Goal: Use online tool/utility: Utilize a website feature to perform a specific function

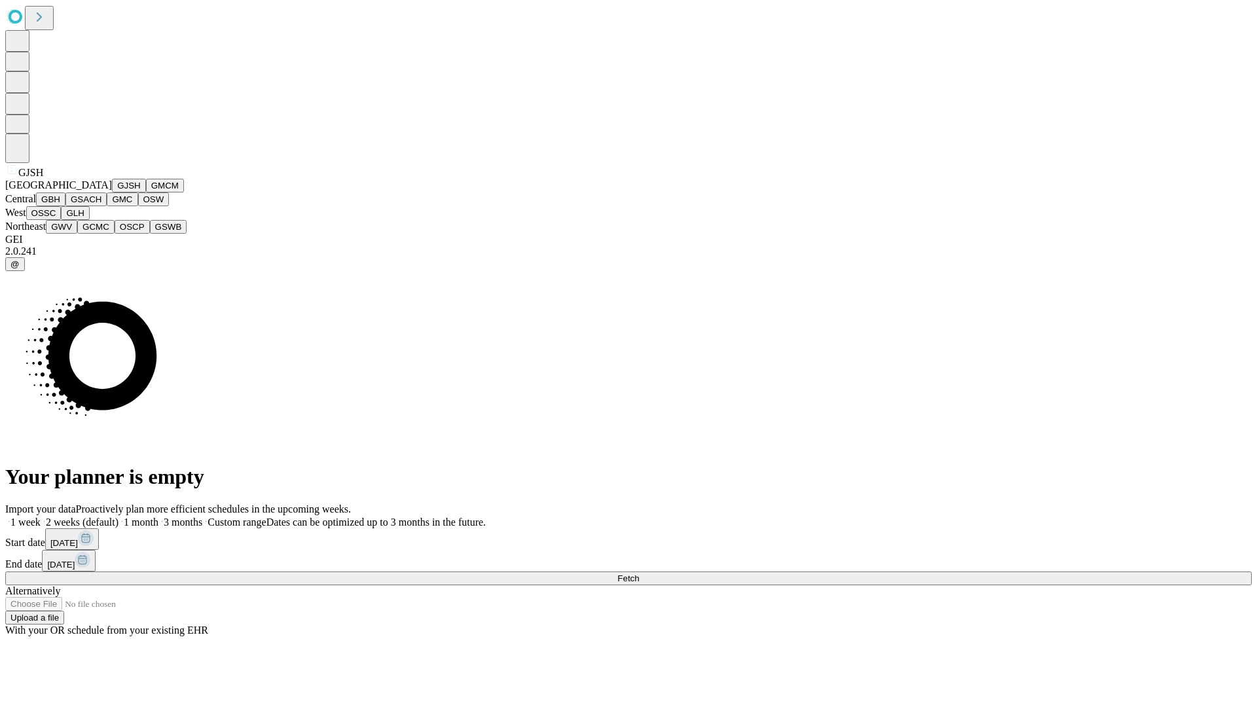
click at [112, 192] on button "GJSH" at bounding box center [129, 186] width 34 height 14
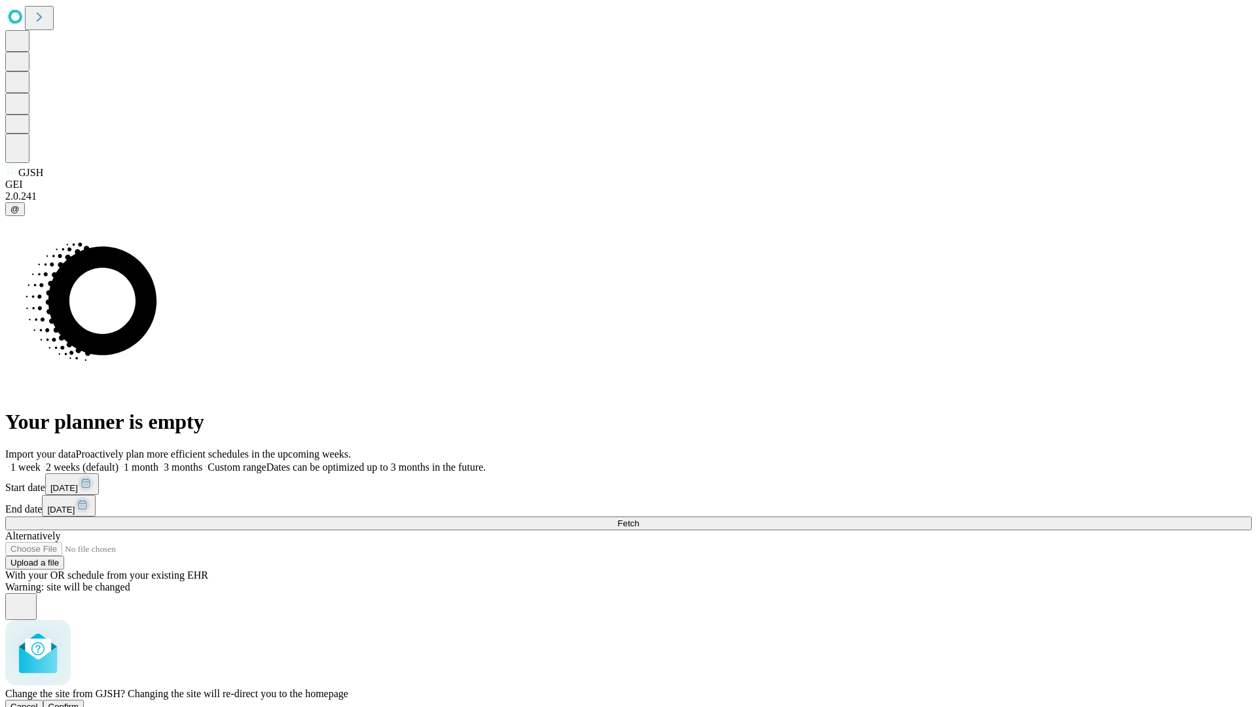
click at [79, 702] on span "Confirm" at bounding box center [63, 707] width 31 height 10
click at [118, 461] on label "2 weeks (default)" at bounding box center [80, 466] width 78 height 11
click at [639, 518] on span "Fetch" at bounding box center [628, 523] width 22 height 10
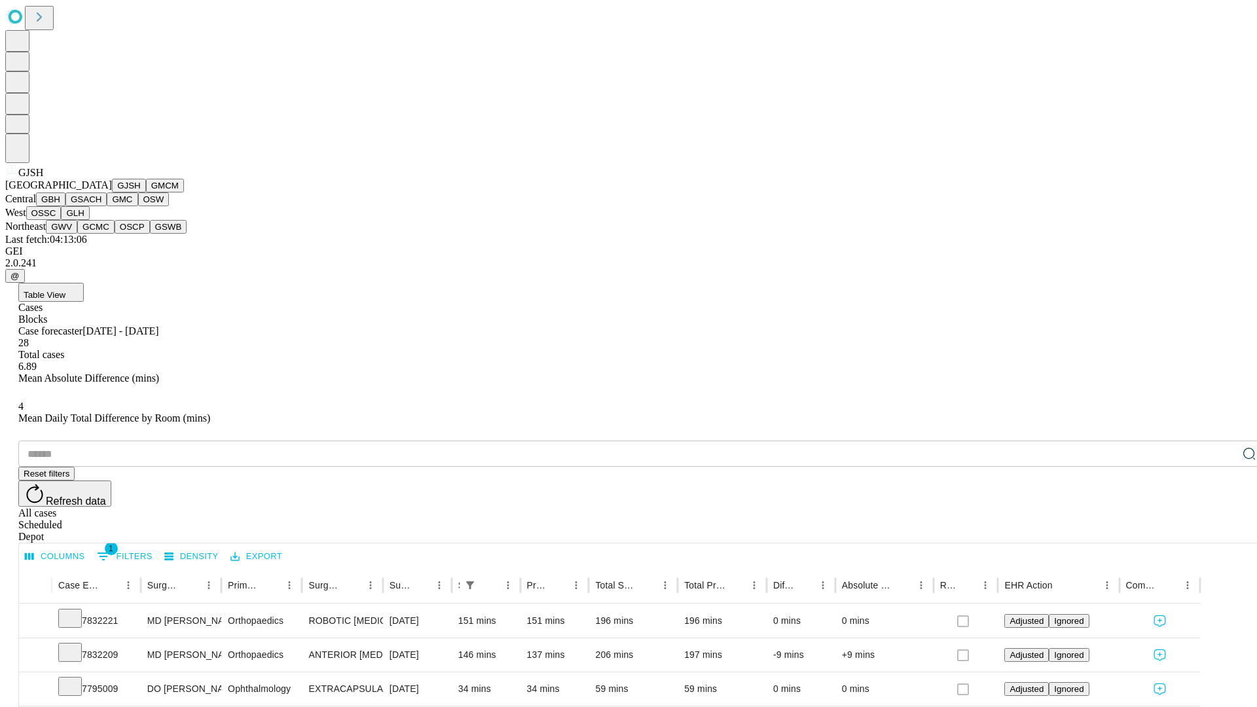
click at [146, 192] on button "GMCM" at bounding box center [165, 186] width 38 height 14
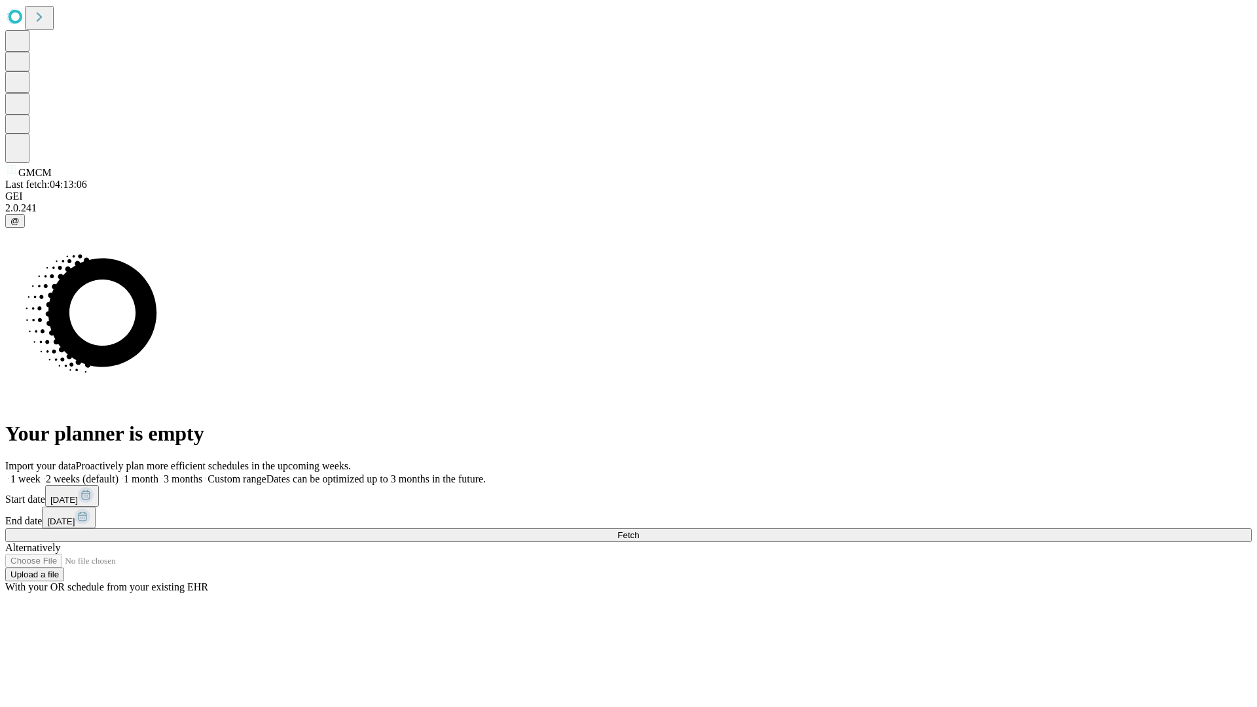
click at [118, 473] on label "2 weeks (default)" at bounding box center [80, 478] width 78 height 11
click at [639, 530] on span "Fetch" at bounding box center [628, 535] width 22 height 10
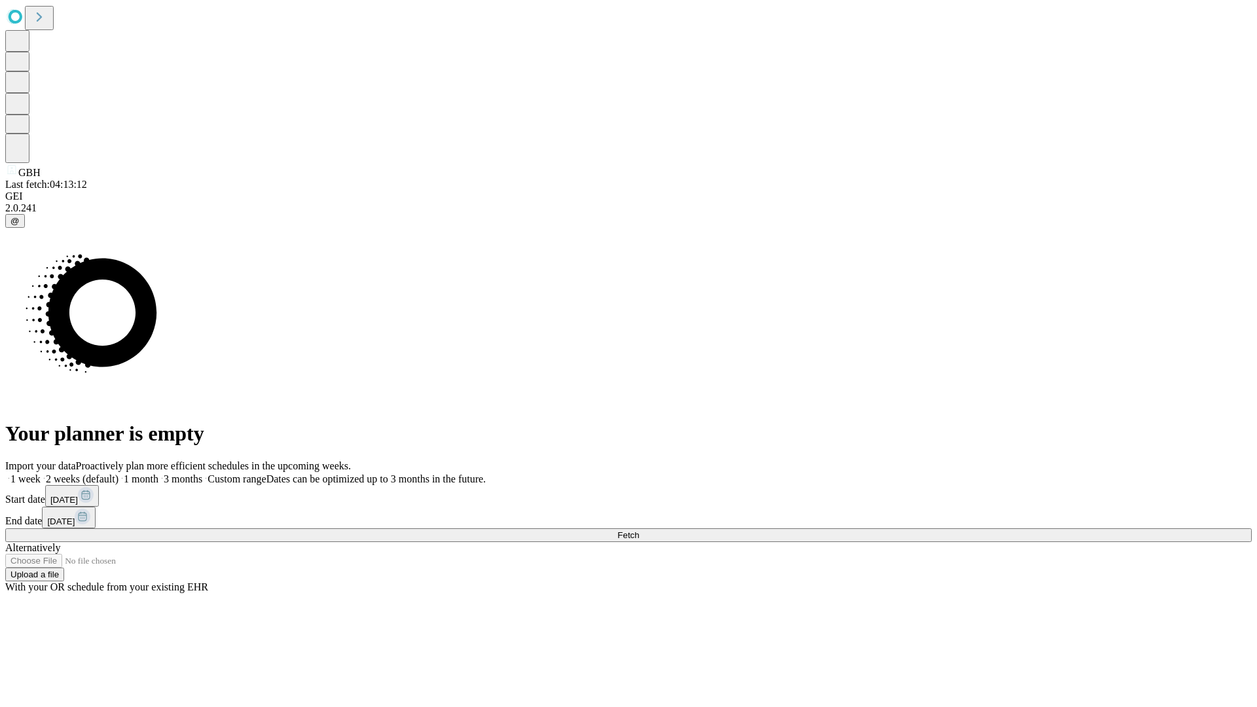
click at [118, 473] on label "2 weeks (default)" at bounding box center [80, 478] width 78 height 11
click at [639, 530] on span "Fetch" at bounding box center [628, 535] width 22 height 10
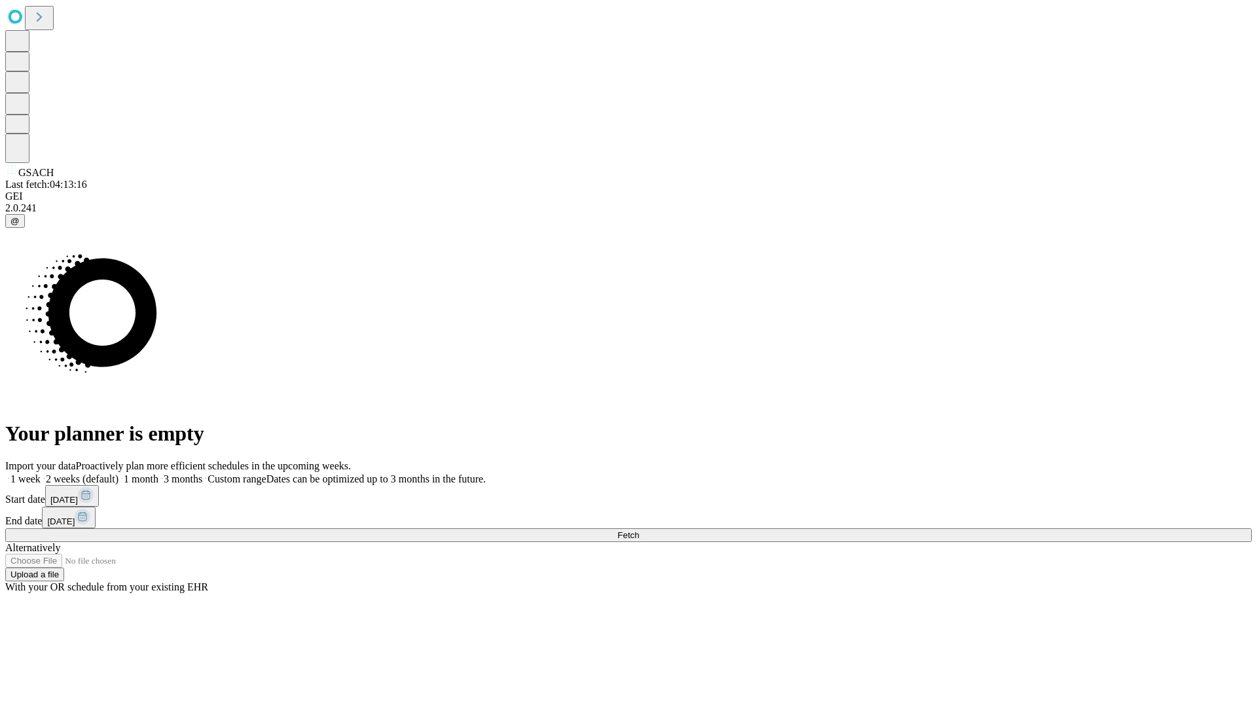
click at [118, 473] on label "2 weeks (default)" at bounding box center [80, 478] width 78 height 11
click at [639, 530] on span "Fetch" at bounding box center [628, 535] width 22 height 10
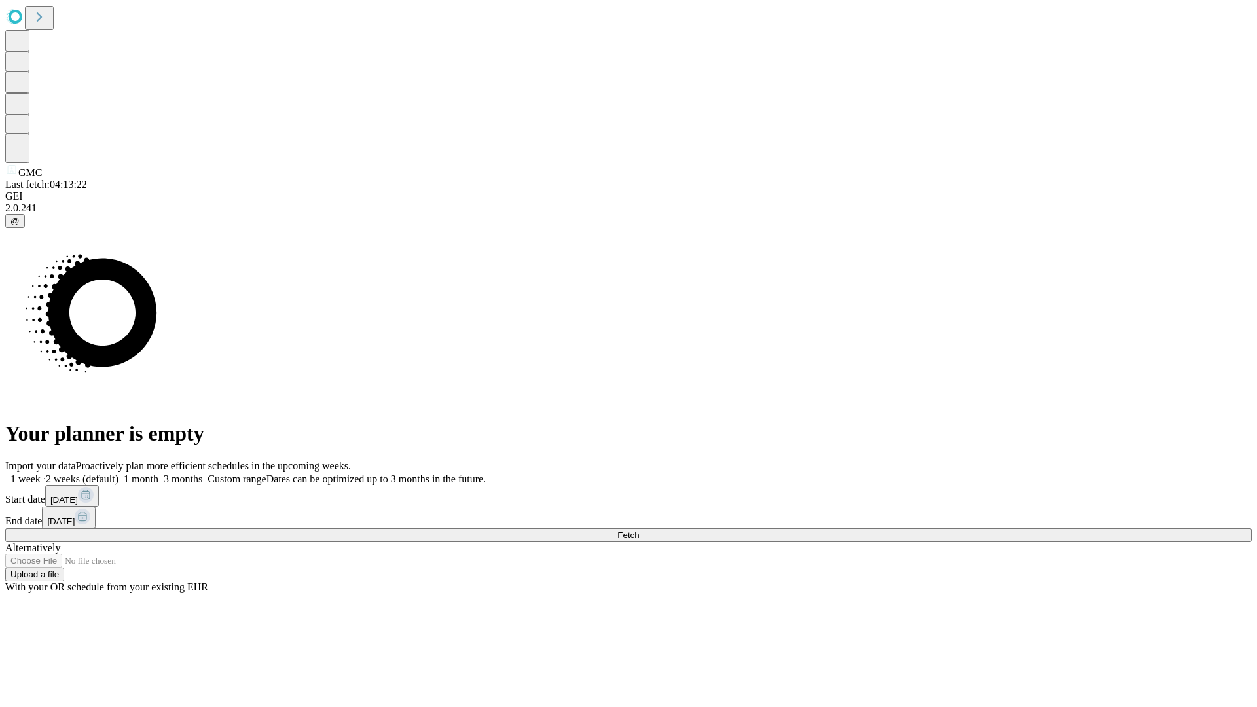
click at [118, 473] on label "2 weeks (default)" at bounding box center [80, 478] width 78 height 11
click at [639, 530] on span "Fetch" at bounding box center [628, 535] width 22 height 10
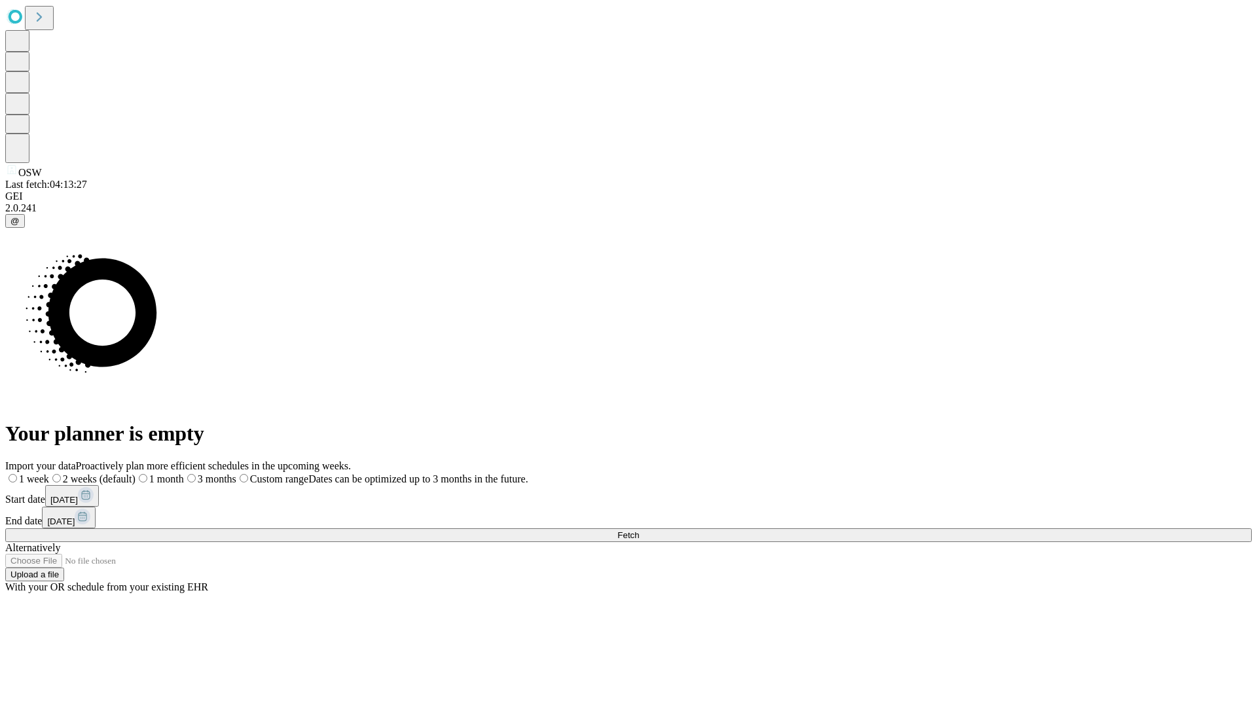
click at [639, 530] on span "Fetch" at bounding box center [628, 535] width 22 height 10
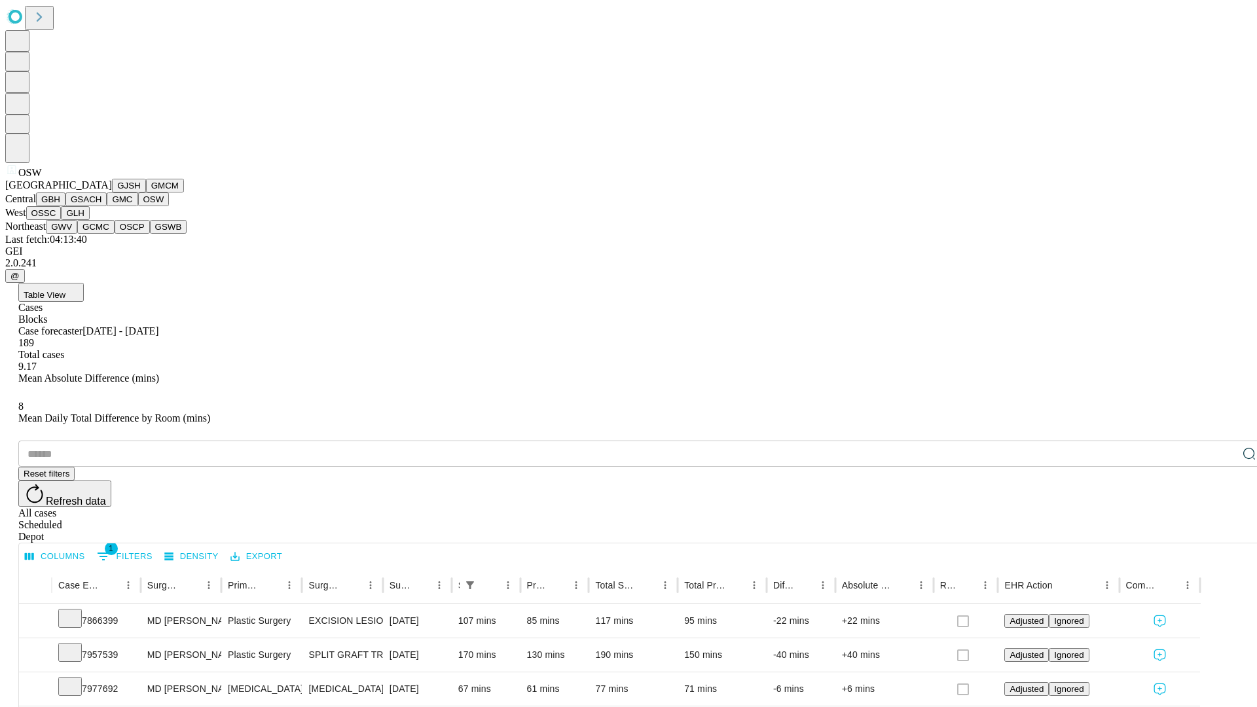
click at [62, 220] on button "OSSC" at bounding box center [43, 213] width 35 height 14
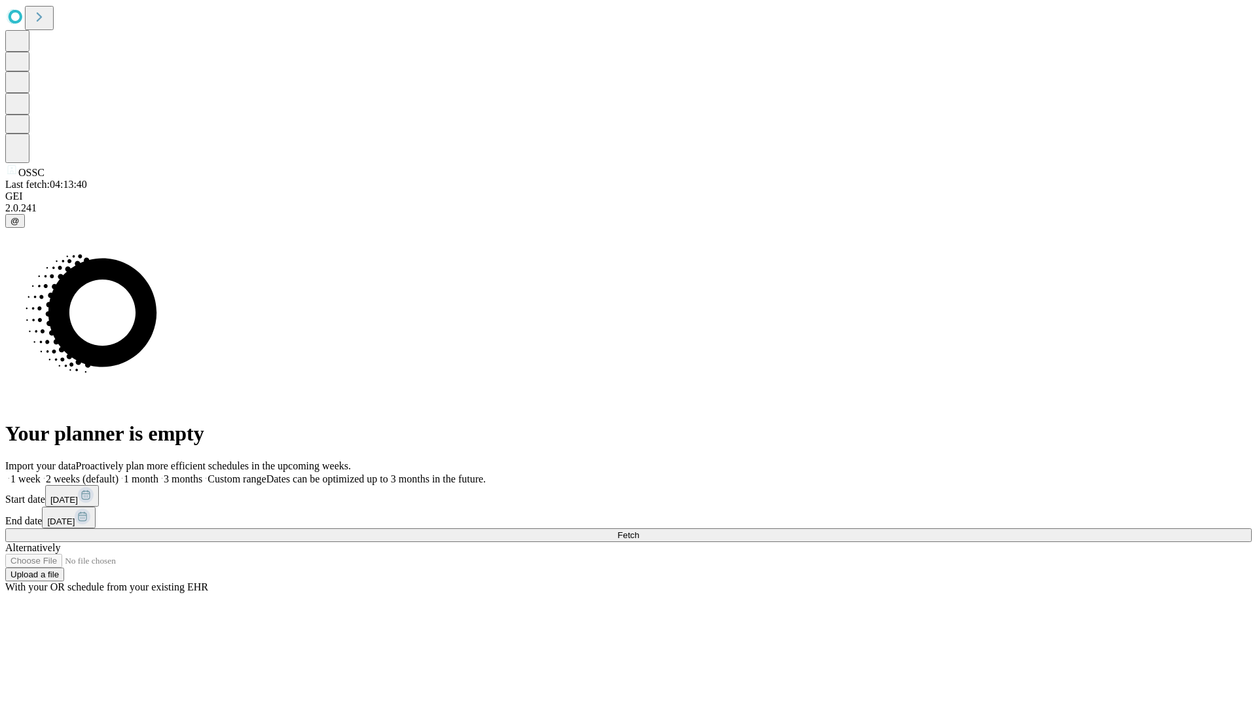
click at [118, 473] on label "2 weeks (default)" at bounding box center [80, 478] width 78 height 11
click at [639, 530] on span "Fetch" at bounding box center [628, 535] width 22 height 10
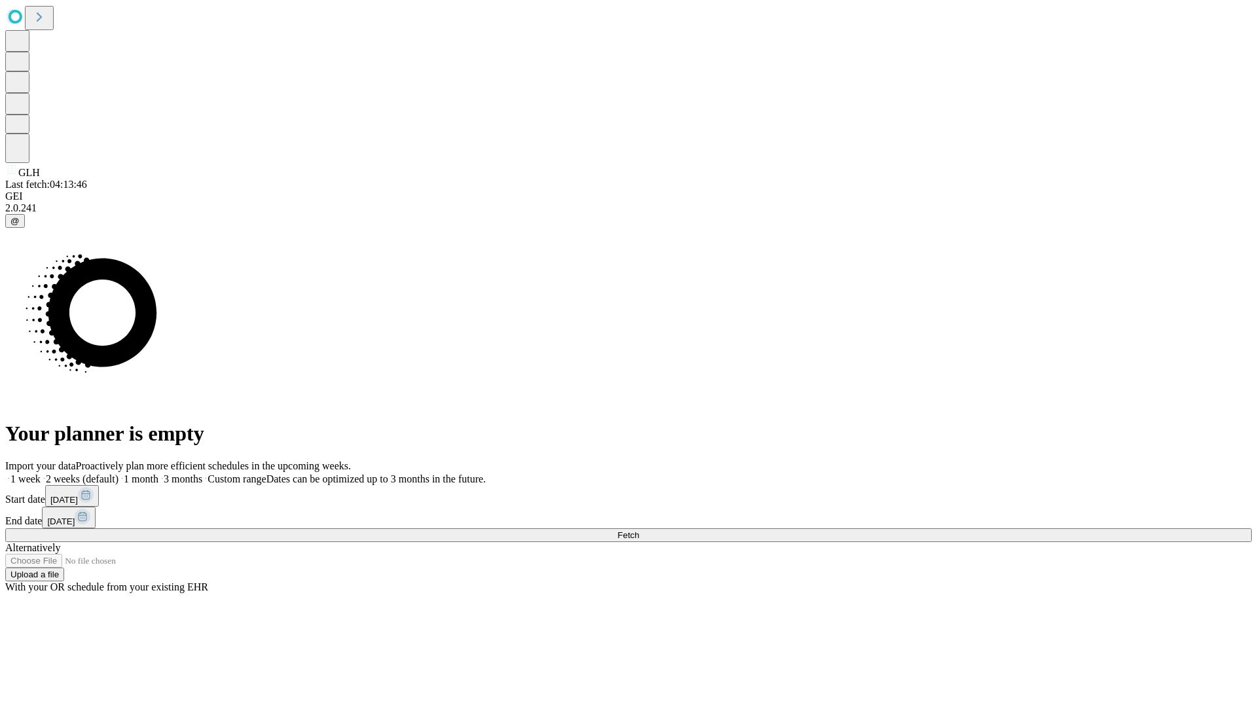
click at [118, 473] on label "2 weeks (default)" at bounding box center [80, 478] width 78 height 11
click at [639, 530] on span "Fetch" at bounding box center [628, 535] width 22 height 10
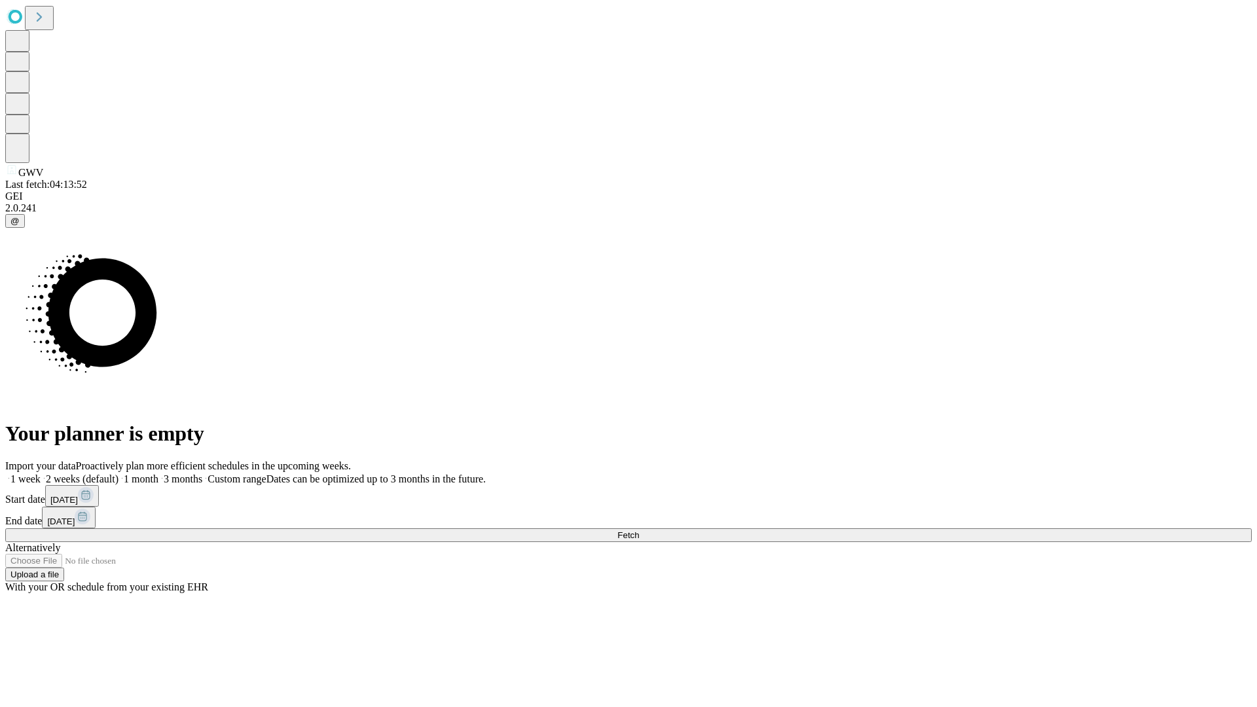
click at [118, 473] on label "2 weeks (default)" at bounding box center [80, 478] width 78 height 11
click at [639, 530] on span "Fetch" at bounding box center [628, 535] width 22 height 10
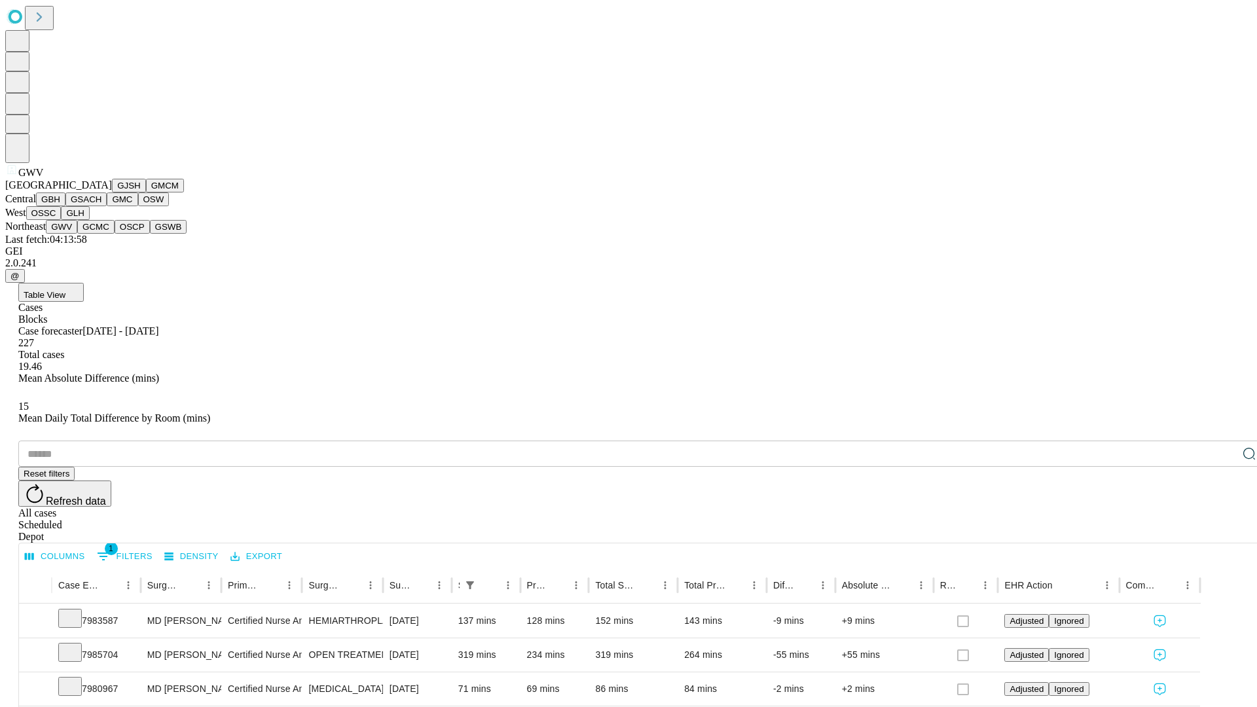
click at [101, 234] on button "GCMC" at bounding box center [95, 227] width 37 height 14
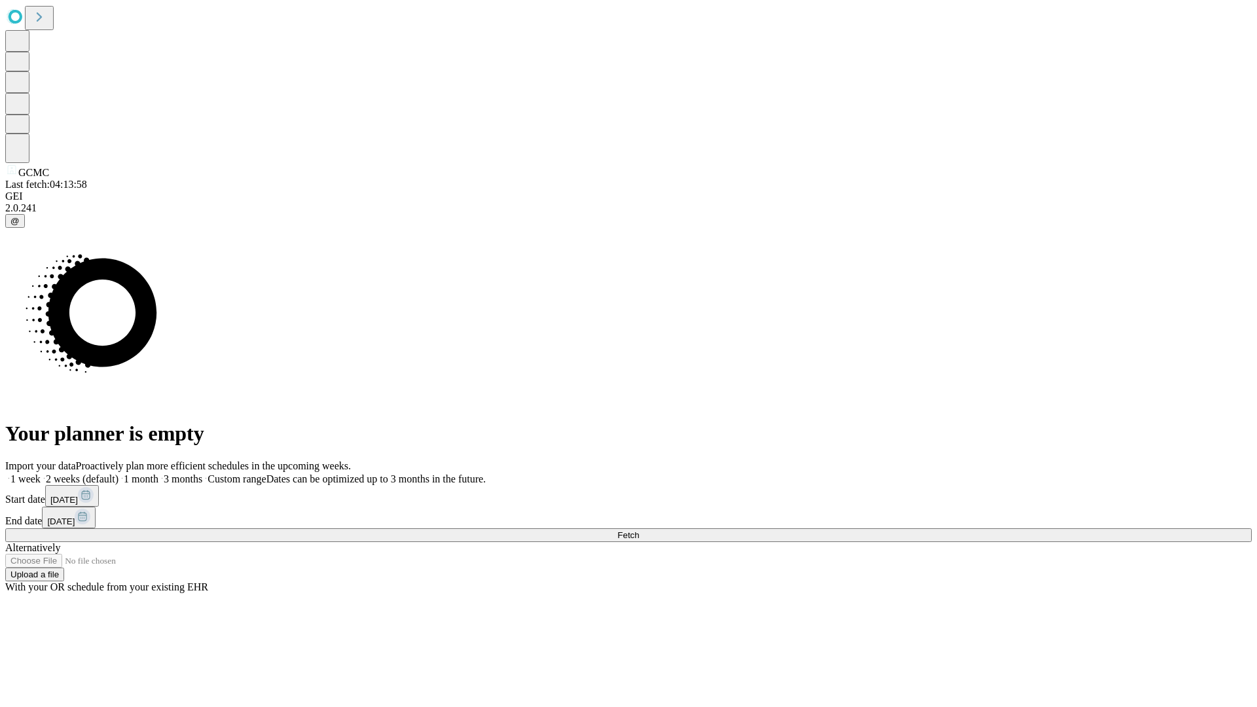
click at [118, 473] on label "2 weeks (default)" at bounding box center [80, 478] width 78 height 11
click at [639, 530] on span "Fetch" at bounding box center [628, 535] width 22 height 10
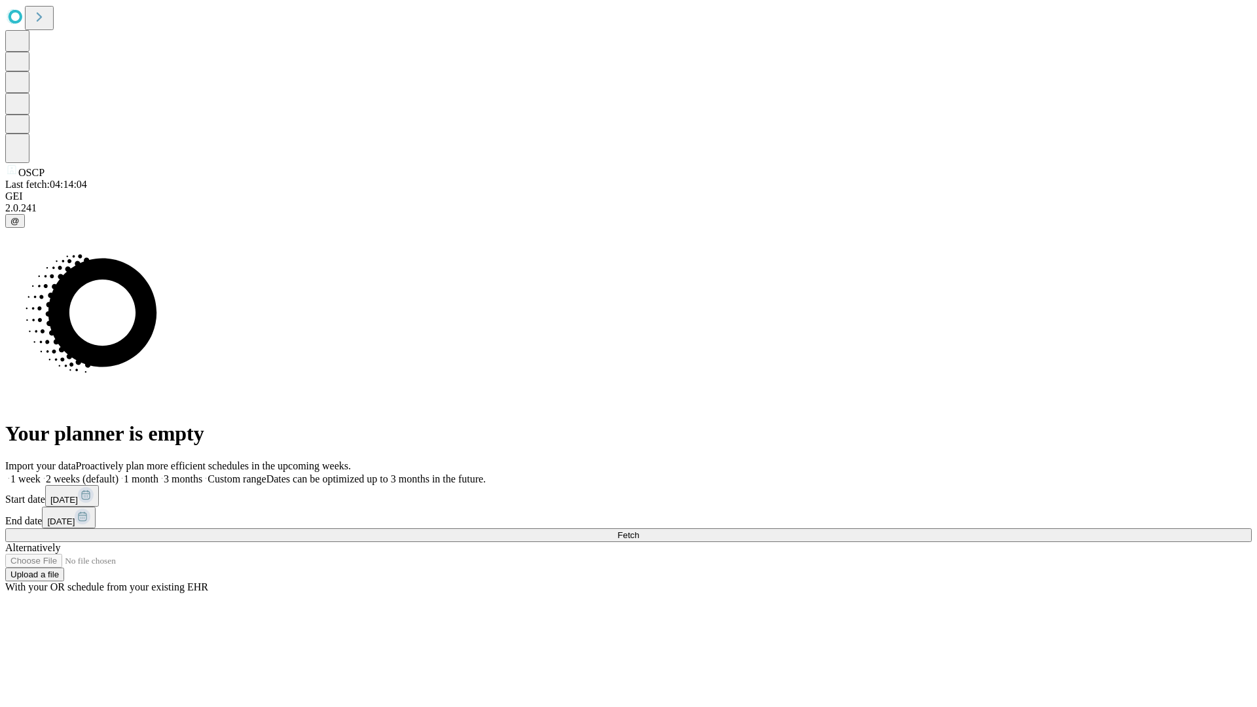
click at [118, 473] on label "2 weeks (default)" at bounding box center [80, 478] width 78 height 11
click at [639, 530] on span "Fetch" at bounding box center [628, 535] width 22 height 10
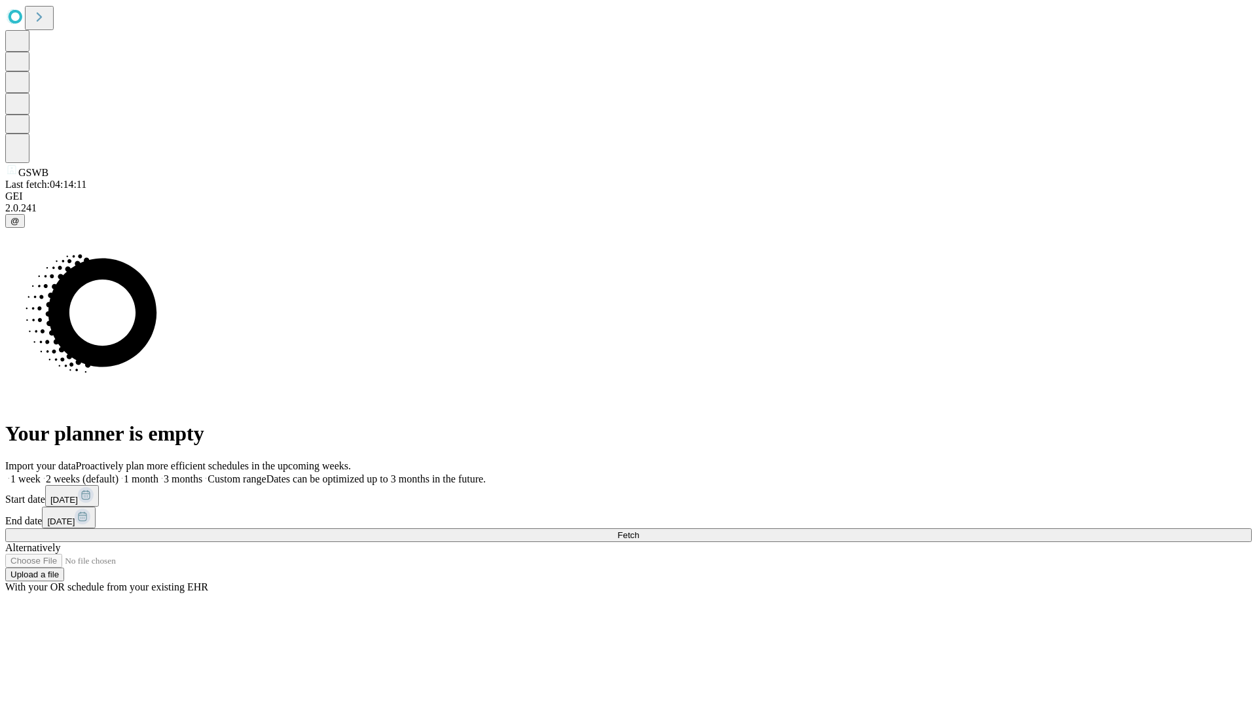
click at [118, 473] on label "2 weeks (default)" at bounding box center [80, 478] width 78 height 11
click at [639, 530] on span "Fetch" at bounding box center [628, 535] width 22 height 10
